Goal: Task Accomplishment & Management: Manage account settings

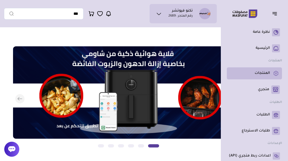
click at [266, 72] on p "المنتجات" at bounding box center [261, 73] width 15 height 5
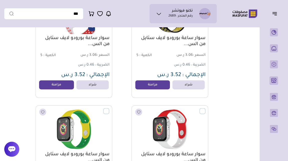
scroll to position [4298, 0]
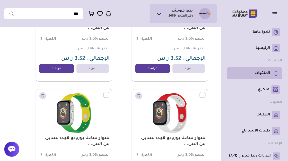
click at [262, 73] on p "المنتجات" at bounding box center [261, 73] width 15 height 5
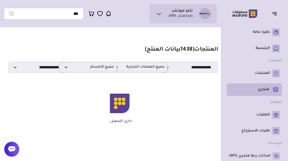
click at [262, 89] on p "متجري ( 0 )" at bounding box center [263, 89] width 11 height 5
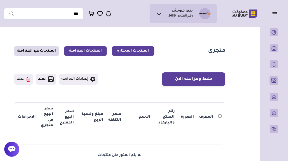
click at [85, 52] on link "المنتجات المتزامنة" at bounding box center [85, 51] width 43 height 10
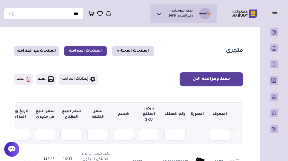
click at [86, 79] on button "إعدادات المزامنة" at bounding box center [78, 79] width 39 height 11
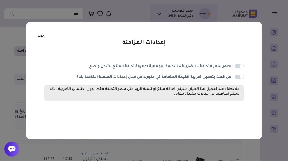
click at [40, 36] on link "رجوع" at bounding box center [42, 36] width 8 height 6
